Goal: Task Accomplishment & Management: Complete application form

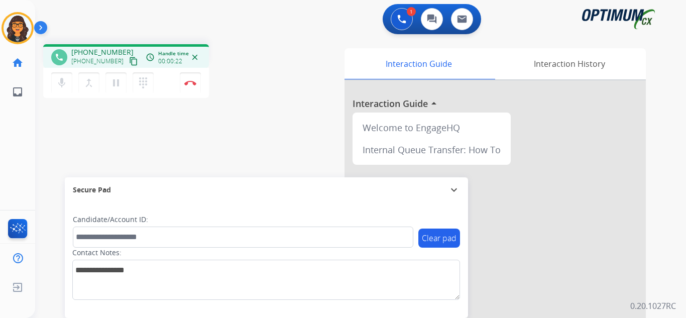
click at [129, 63] on mat-icon "content_copy" at bounding box center [133, 61] width 9 height 9
click at [189, 79] on button "Disconnect" at bounding box center [190, 82] width 21 height 21
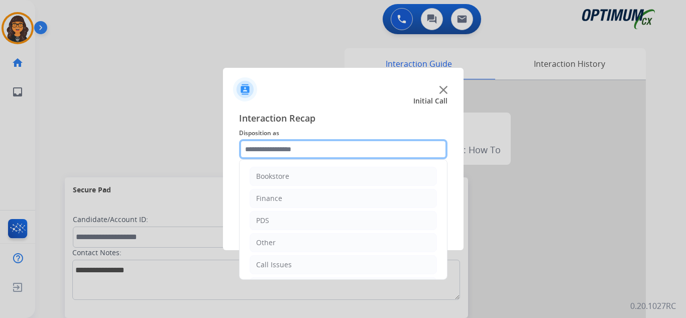
drag, startPoint x: 261, startPoint y: 146, endPoint x: 283, endPoint y: 167, distance: 31.2
click at [261, 146] on input "text" at bounding box center [343, 149] width 208 height 20
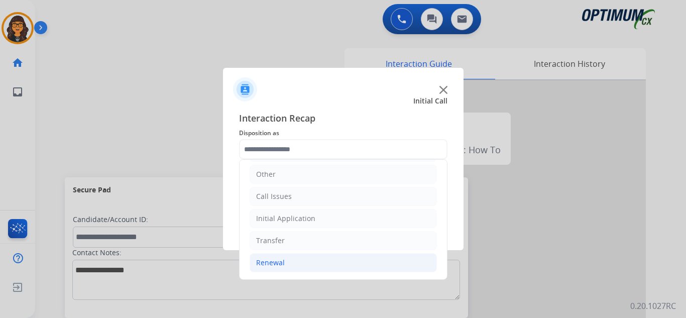
click at [276, 264] on div "Renewal" at bounding box center [270, 263] width 29 height 10
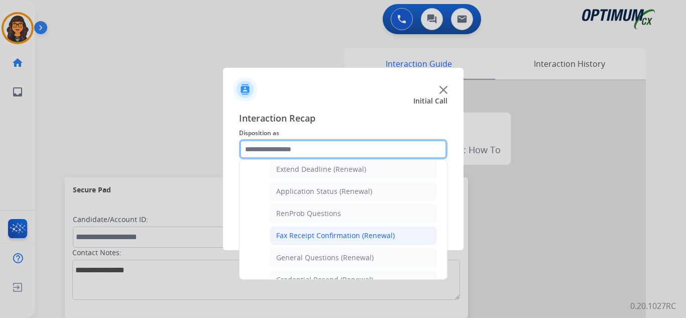
scroll to position [219, 0]
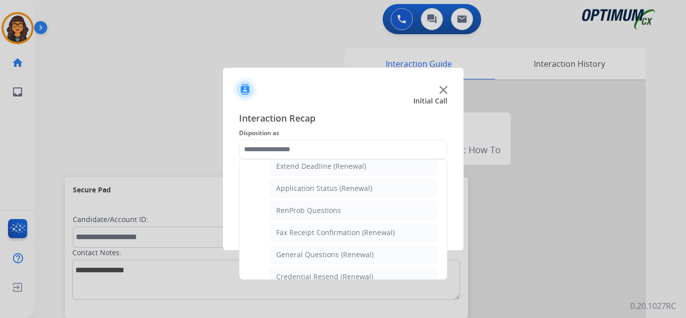
click at [328, 181] on li "Application Status (Renewal)" at bounding box center [353, 188] width 167 height 19
type input "**********"
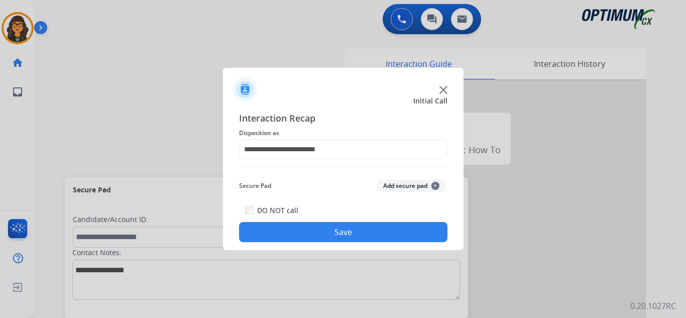
click at [339, 234] on button "Save" at bounding box center [343, 232] width 208 height 20
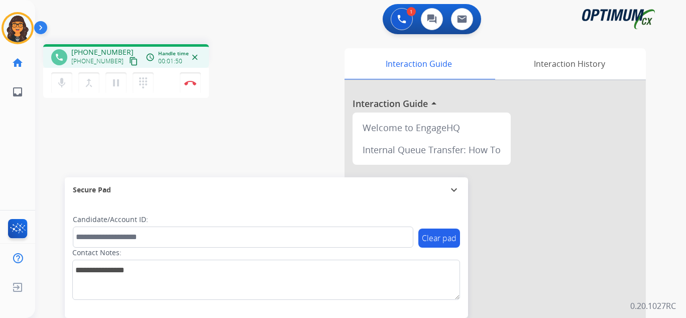
click at [129, 65] on mat-icon "content_copy" at bounding box center [133, 61] width 9 height 9
click at [190, 81] on img at bounding box center [190, 82] width 12 height 5
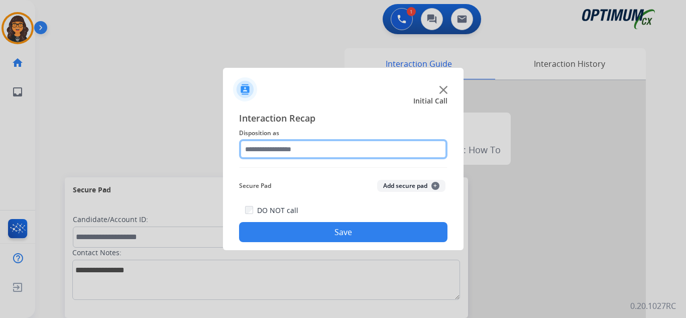
click at [272, 153] on input "text" at bounding box center [343, 149] width 208 height 20
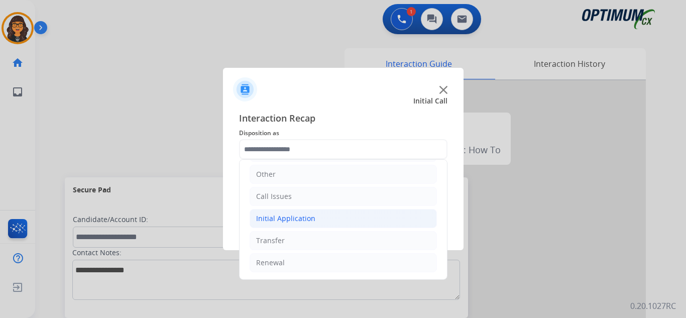
click at [289, 213] on div "Initial Application" at bounding box center [285, 218] width 59 height 10
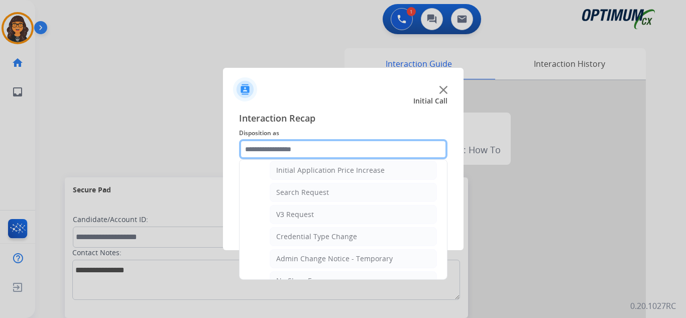
scroll to position [369, 0]
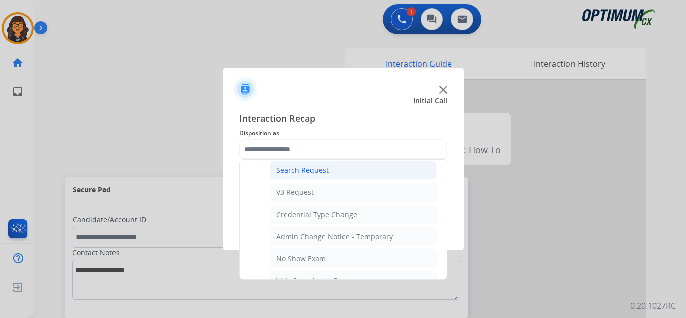
click at [318, 168] on div "Search Request" at bounding box center [302, 170] width 53 height 10
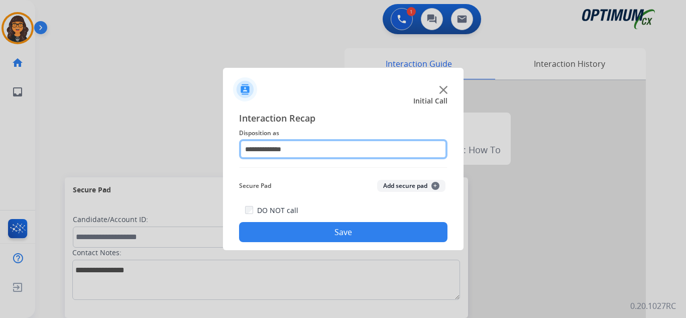
click at [294, 154] on input "**********" at bounding box center [343, 149] width 208 height 20
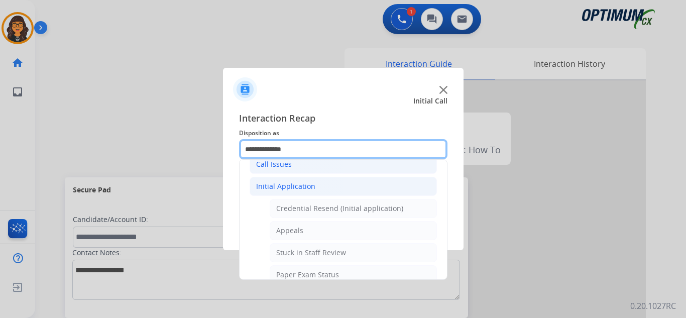
scroll to position [50, 0]
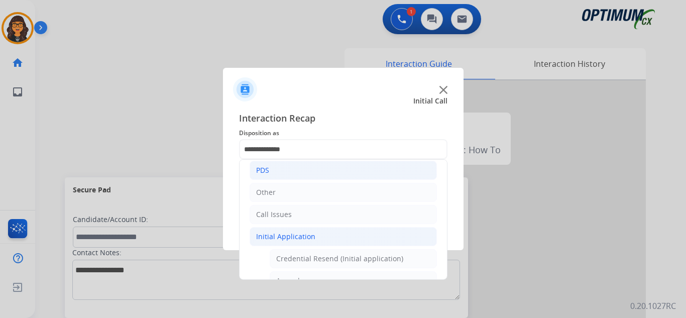
click at [262, 171] on div "PDS" at bounding box center [262, 170] width 13 height 10
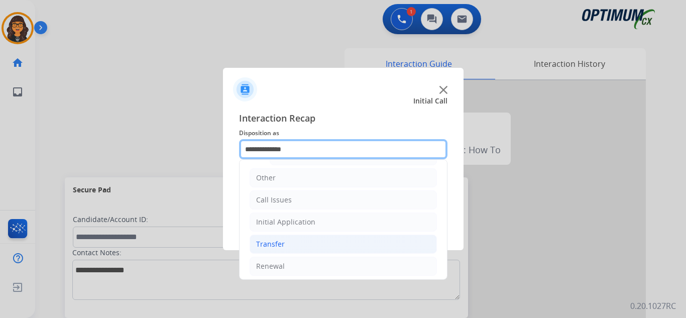
scroll to position [353, 0]
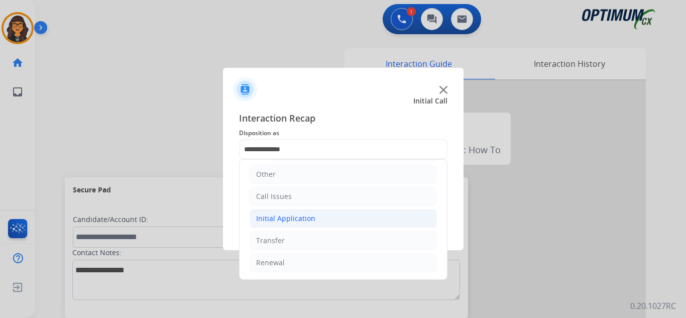
click at [299, 221] on div "Initial Application" at bounding box center [285, 218] width 59 height 10
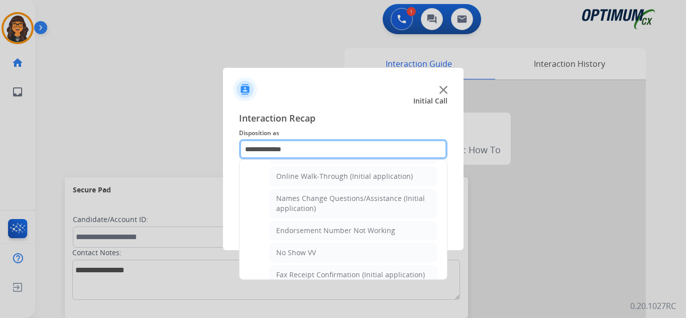
scroll to position [203, 0]
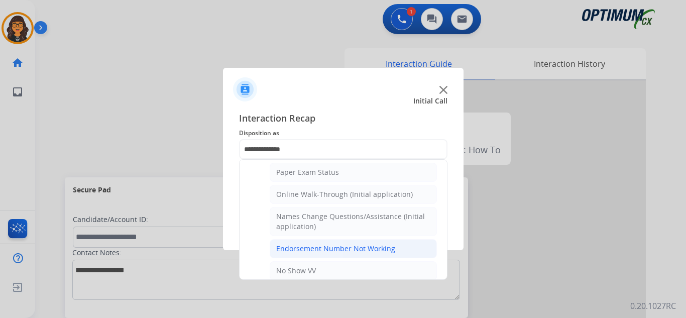
click at [348, 244] on div "Endorsement Number Not Working" at bounding box center [335, 248] width 119 height 10
type input "**********"
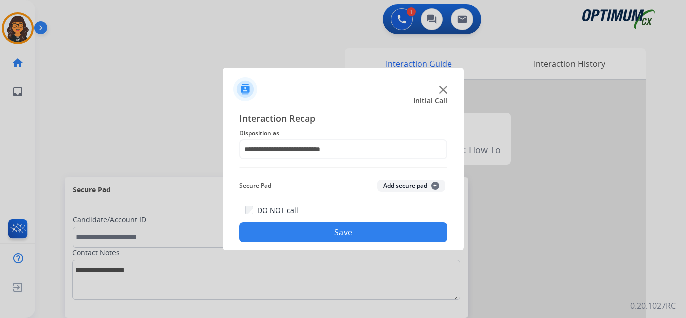
click at [343, 232] on button "Save" at bounding box center [343, 232] width 208 height 20
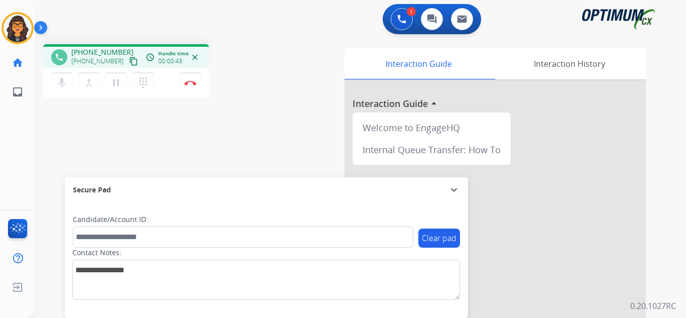
click at [129, 64] on mat-icon "content_copy" at bounding box center [133, 61] width 9 height 9
click at [191, 82] on img at bounding box center [190, 82] width 12 height 5
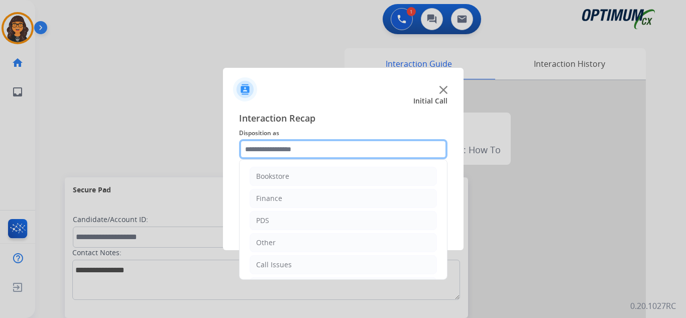
click at [256, 141] on input "text" at bounding box center [343, 149] width 208 height 20
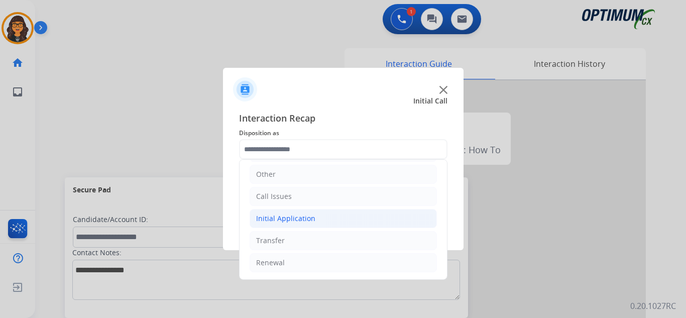
drag, startPoint x: 289, startPoint y: 214, endPoint x: 297, endPoint y: 216, distance: 8.3
click at [289, 214] on div "Initial Application" at bounding box center [285, 218] width 59 height 10
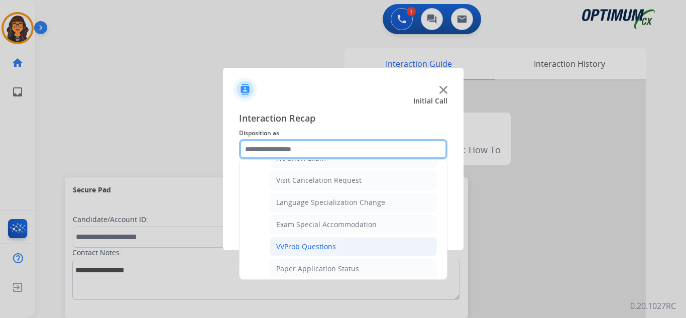
scroll to position [420, 0]
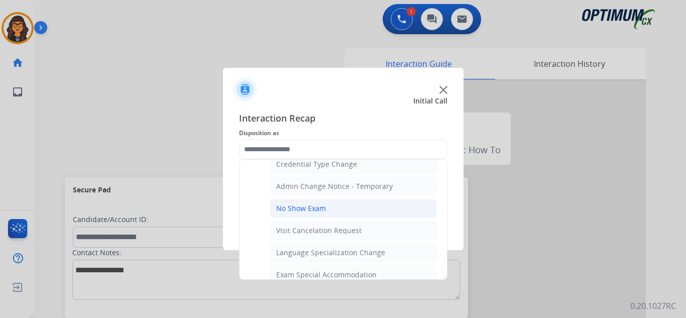
click at [310, 209] on div "No Show Exam" at bounding box center [301, 208] width 50 height 10
type input "**********"
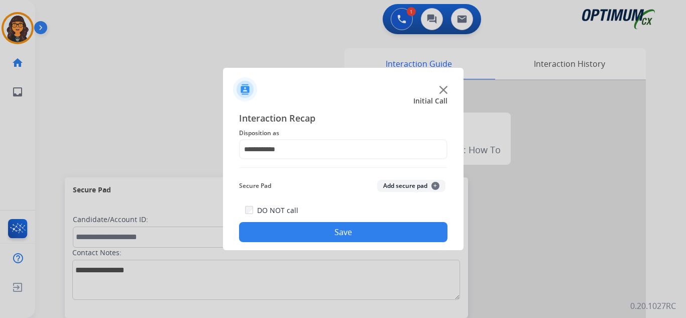
click at [323, 232] on button "Save" at bounding box center [343, 232] width 208 height 20
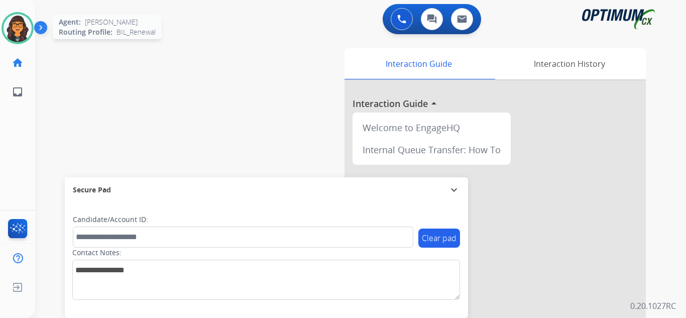
click at [9, 20] on img at bounding box center [18, 28] width 28 height 28
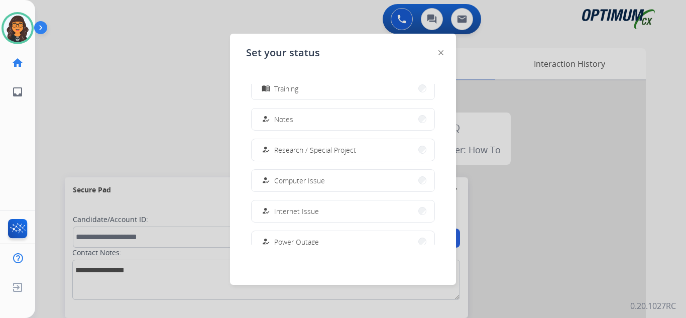
scroll to position [250, 0]
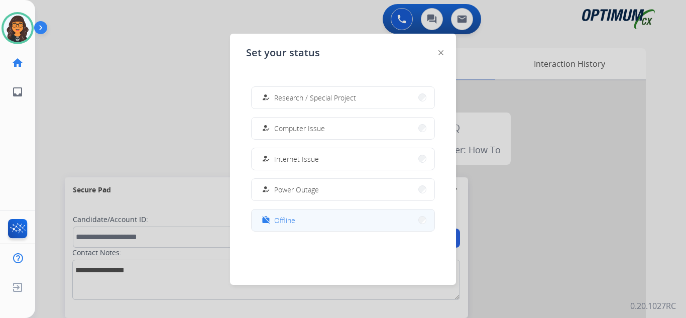
click at [284, 221] on span "Offline" at bounding box center [284, 220] width 21 height 11
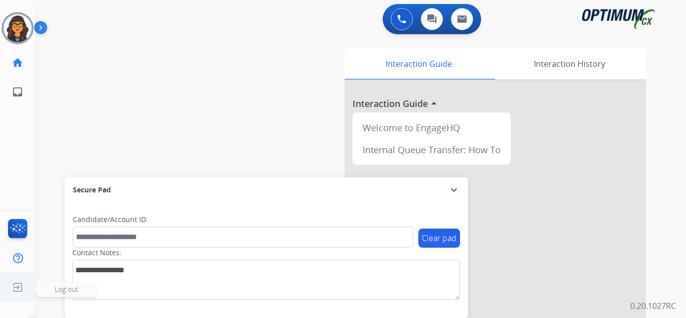
click at [16, 288] on img at bounding box center [18, 287] width 18 height 19
